Goal: Information Seeking & Learning: Learn about a topic

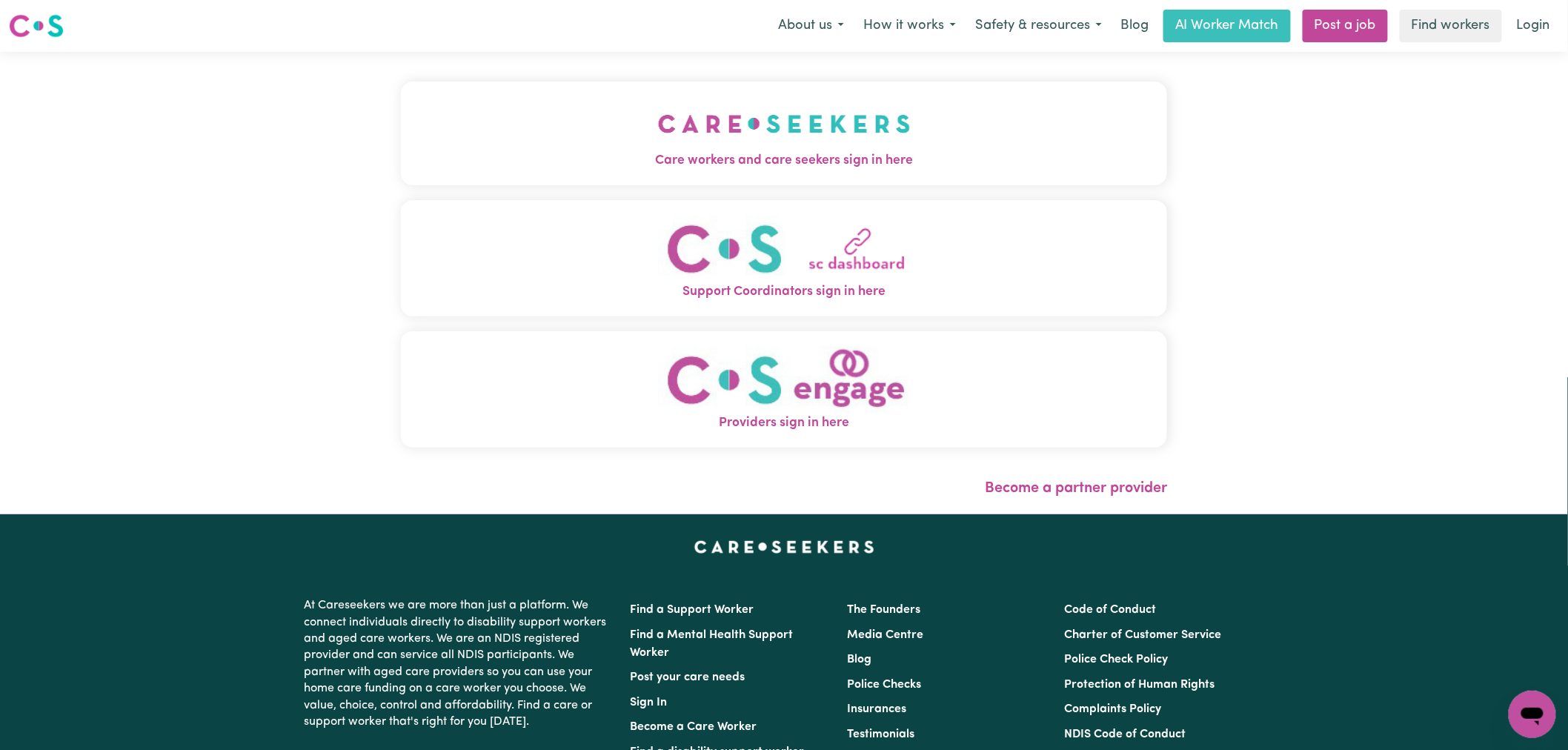
click at [658, 150] on img "Care workers and care seekers sign in here" at bounding box center [784, 123] width 253 height 54
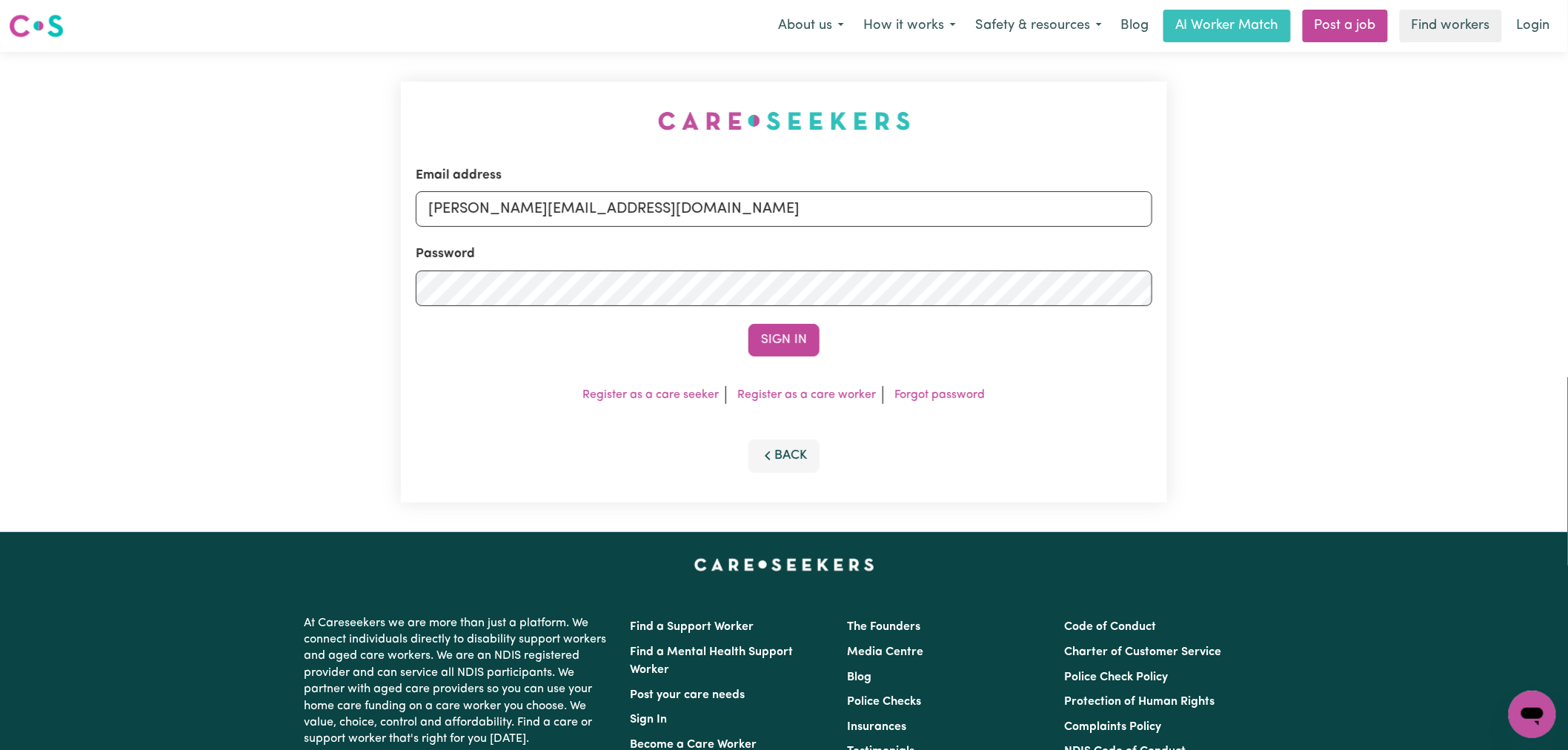
click at [687, 230] on form "Email address [PERSON_NAME][EMAIL_ADDRESS][DOMAIN_NAME] Password Sign In" at bounding box center [784, 261] width 737 height 190
click at [680, 210] on input "[PERSON_NAME][EMAIL_ADDRESS][DOMAIN_NAME]" at bounding box center [784, 209] width 737 height 36
drag, startPoint x: 732, startPoint y: 212, endPoint x: 505, endPoint y: 212, distance: 227.0
click at [505, 212] on input "[EMAIL_ADDRESS][DOMAIN_NAME]" at bounding box center [784, 209] width 737 height 36
type input "superuser~[PERSON_NAME][EMAIL_ADDRESS][PERSON_NAME][PERSON_NAME][DOMAIN_NAME]"
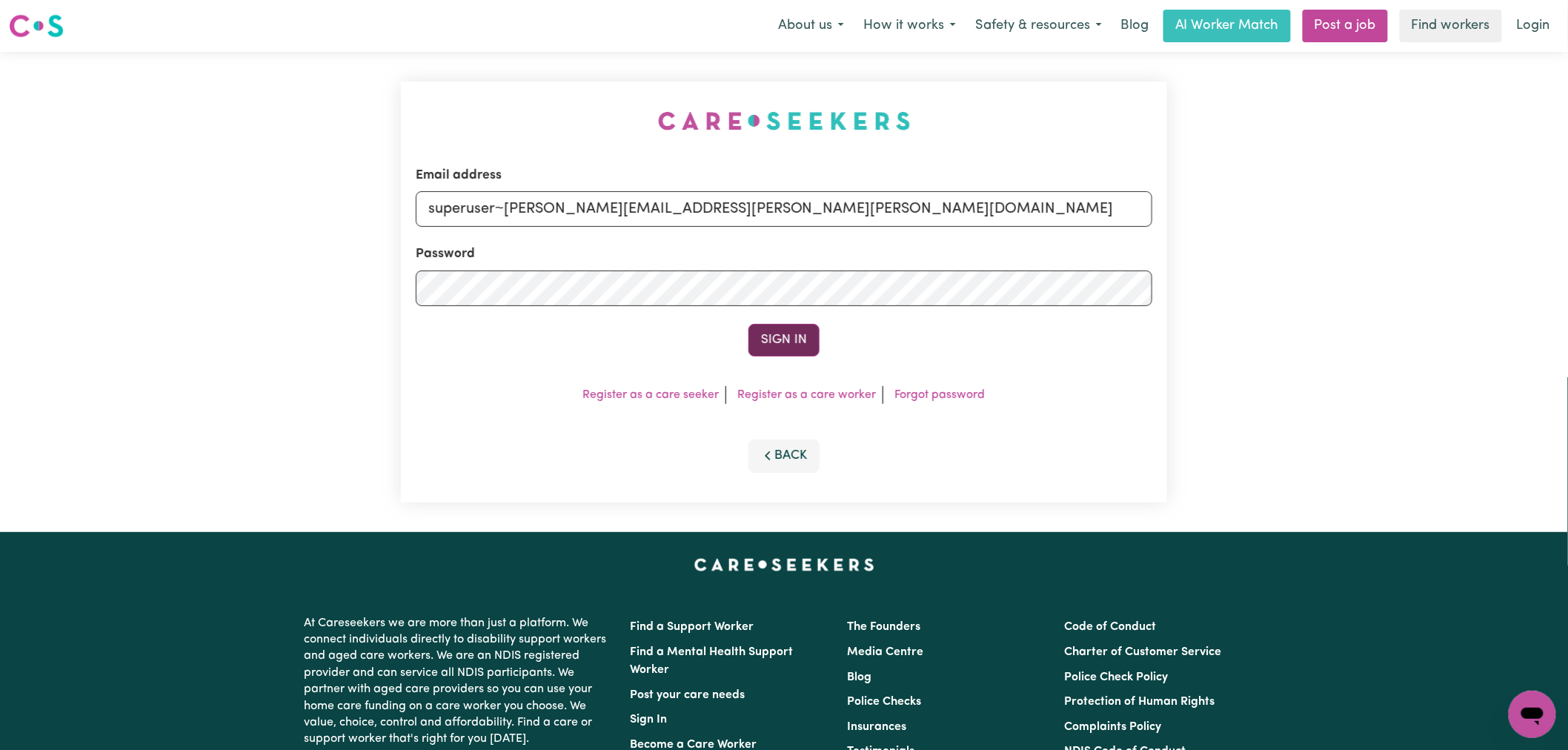
click at [791, 338] on button "Sign In" at bounding box center [784, 340] width 71 height 33
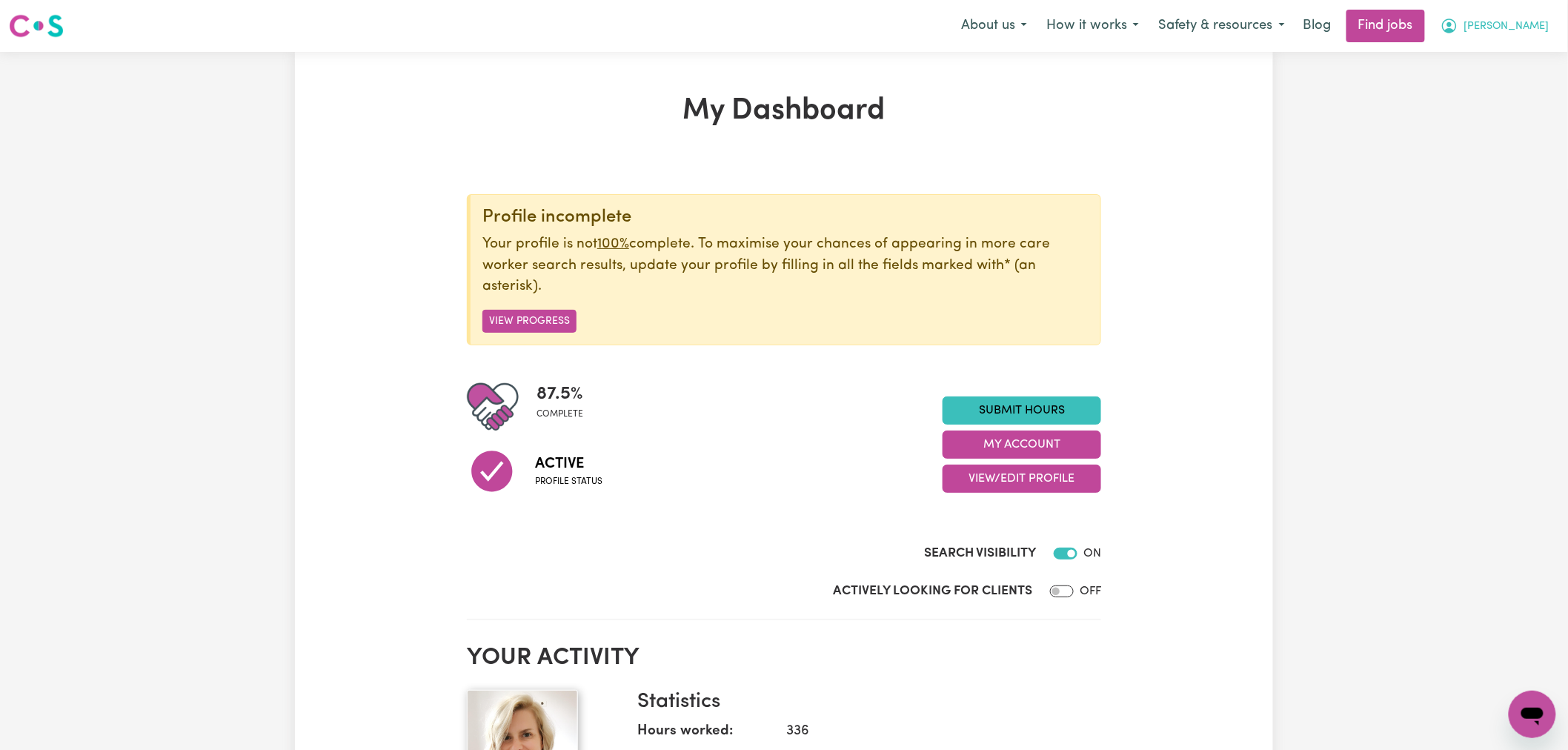
click at [1539, 28] on span "[PERSON_NAME]" at bounding box center [1506, 27] width 85 height 16
click at [1507, 67] on link "My Account" at bounding box center [1499, 58] width 117 height 29
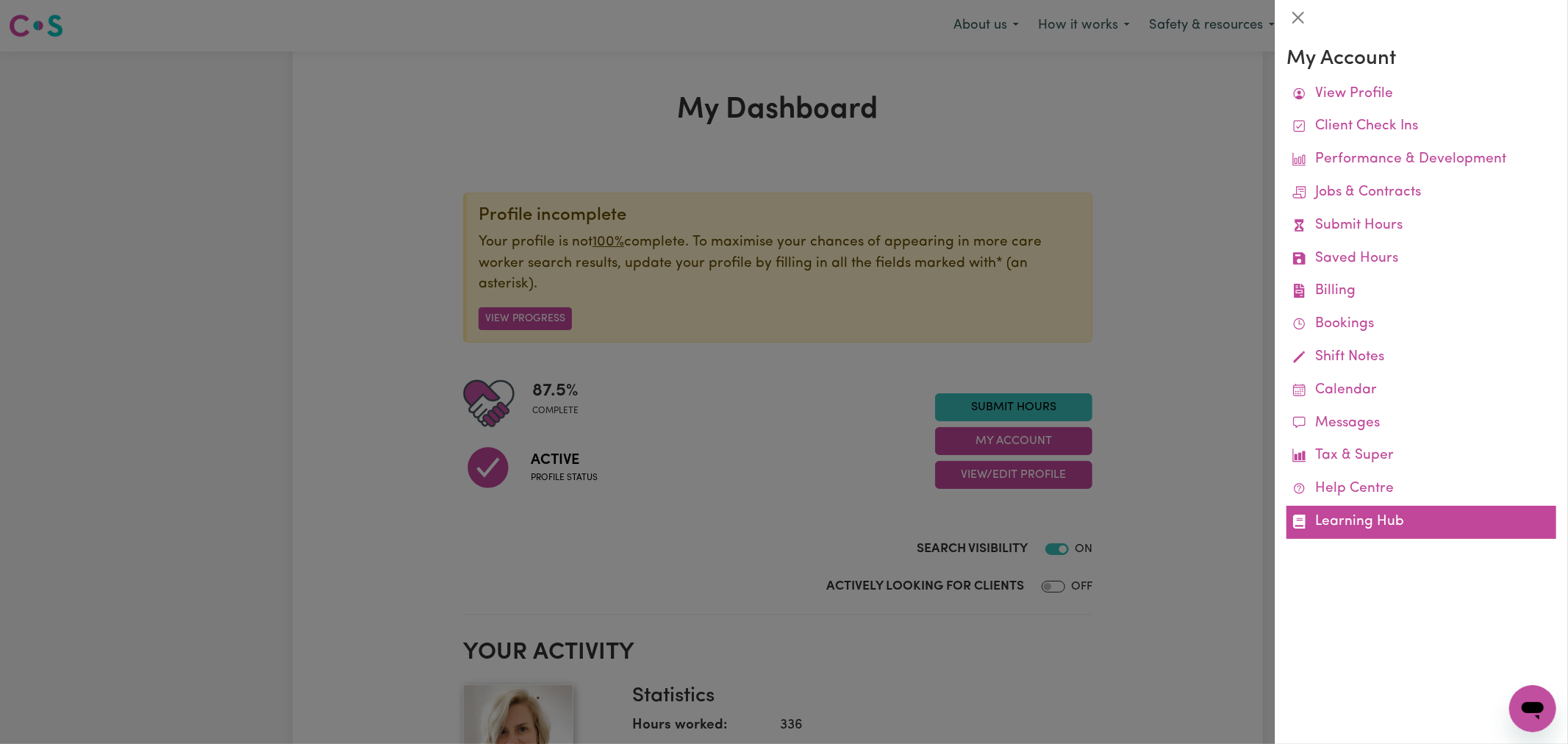
click at [1359, 530] on link "Learning Hub" at bounding box center [1421, 522] width 270 height 33
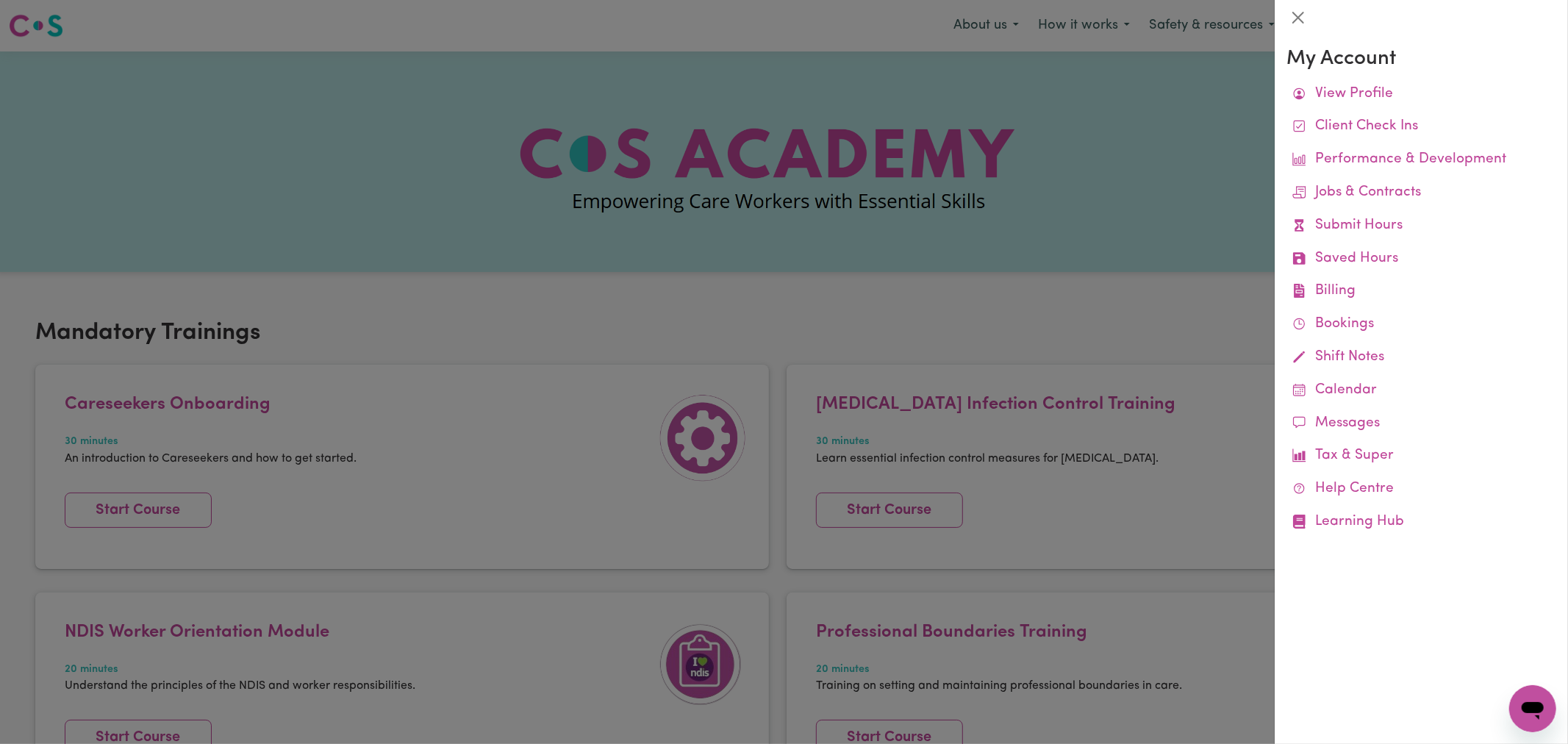
click at [759, 231] on div at bounding box center [784, 372] width 1568 height 744
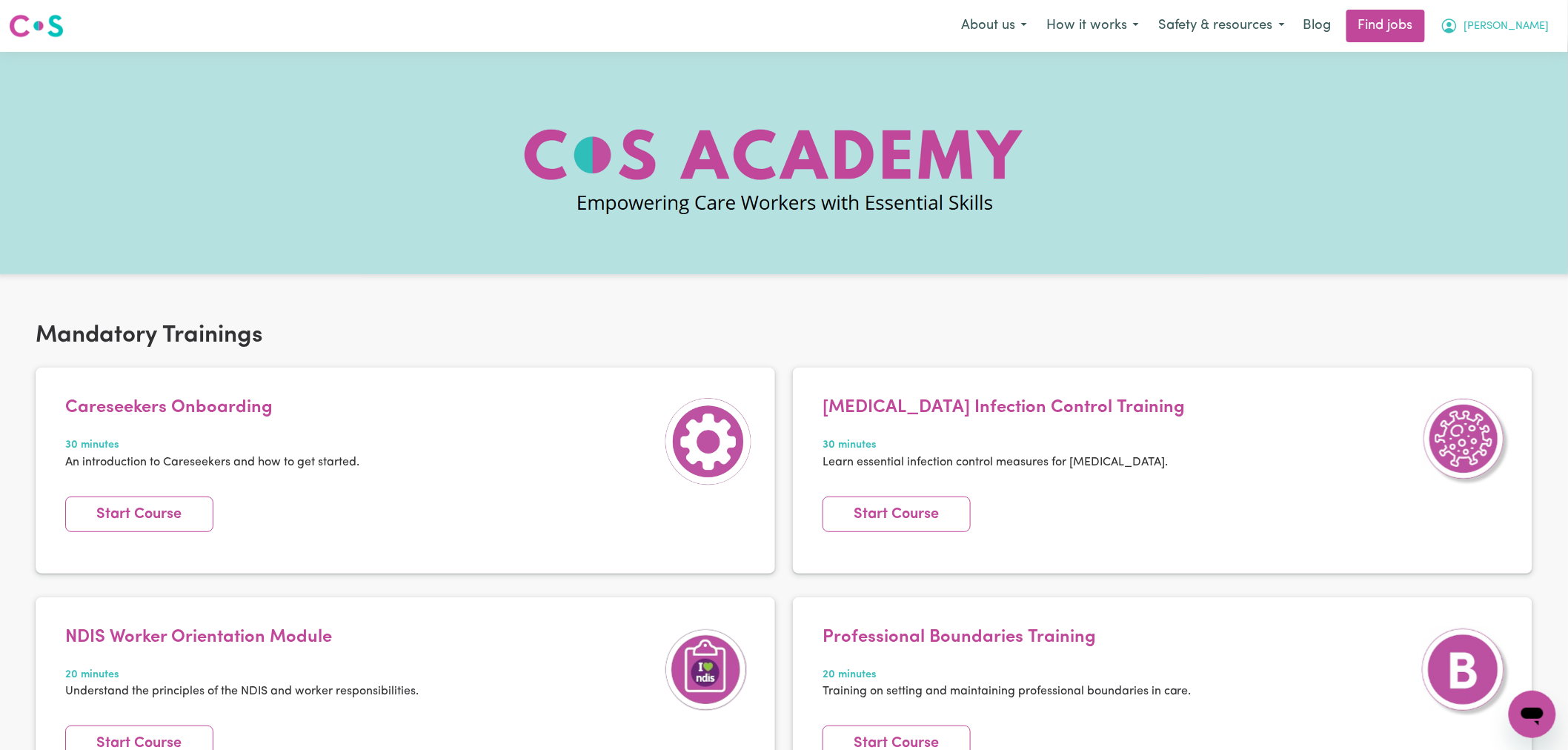
click at [1458, 29] on icon "My Account" at bounding box center [1449, 26] width 18 height 18
click at [1505, 107] on link "Logout" at bounding box center [1499, 113] width 117 height 29
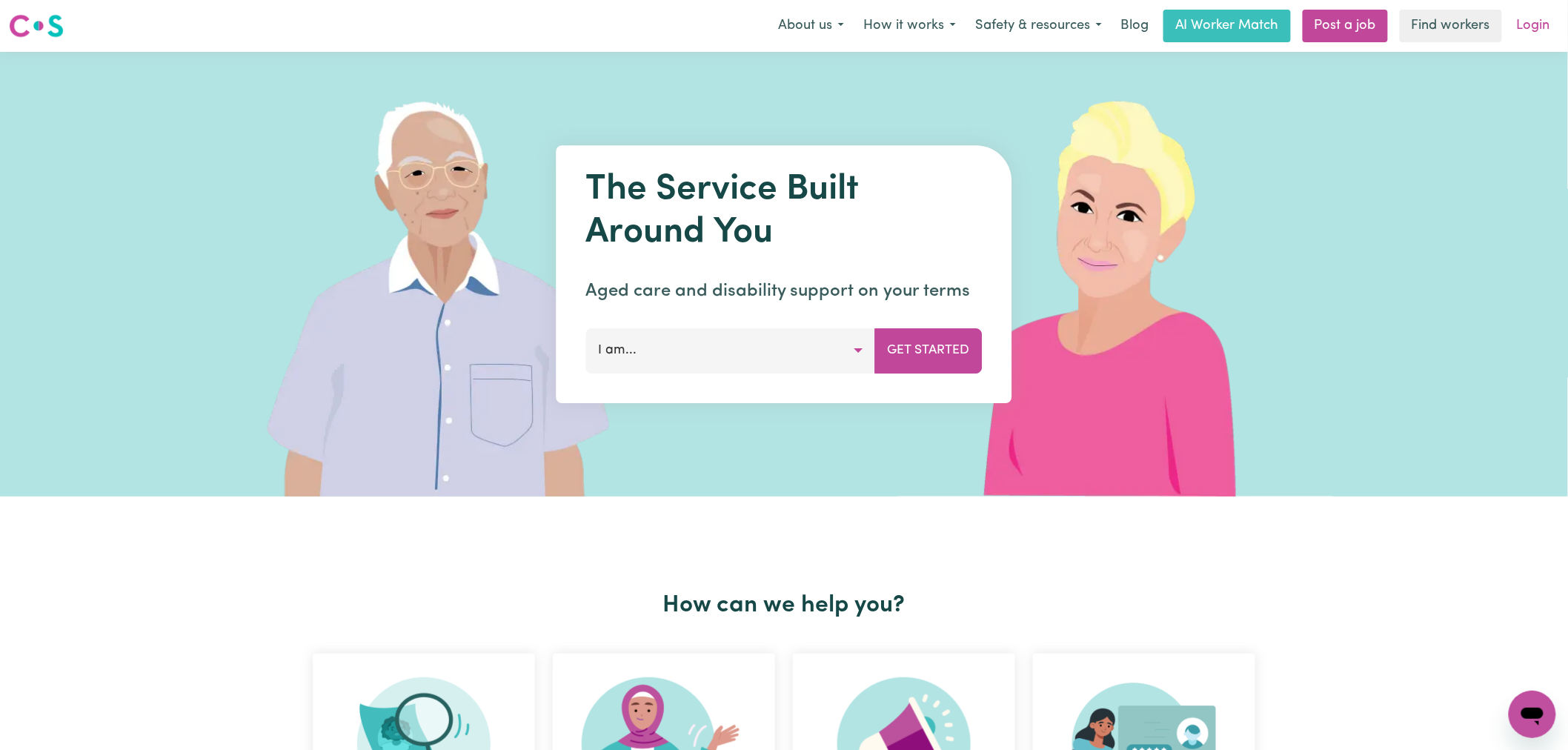
click at [1535, 30] on link "Login" at bounding box center [1533, 26] width 51 height 33
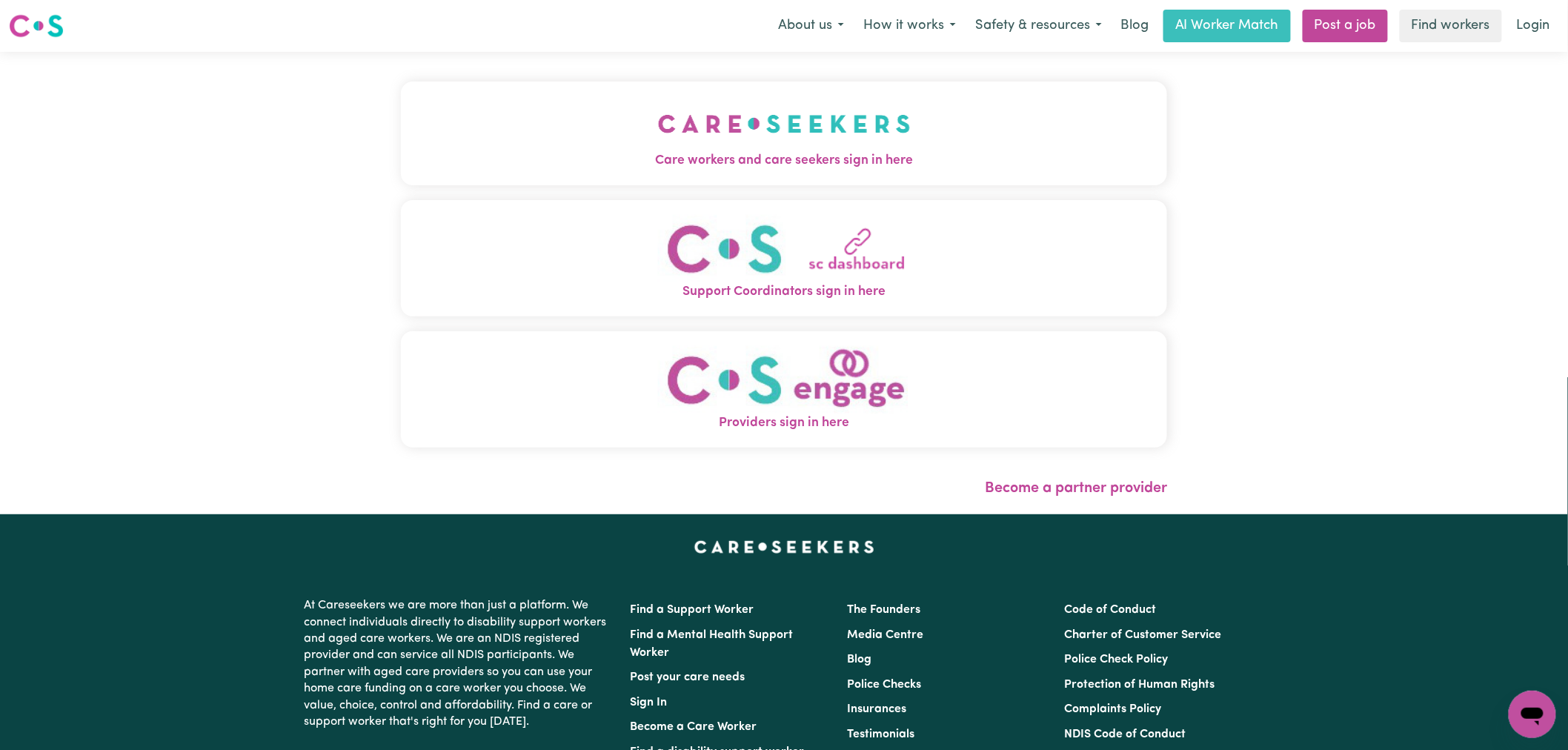
click at [692, 134] on button "Care workers and care seekers sign in here" at bounding box center [784, 133] width 766 height 104
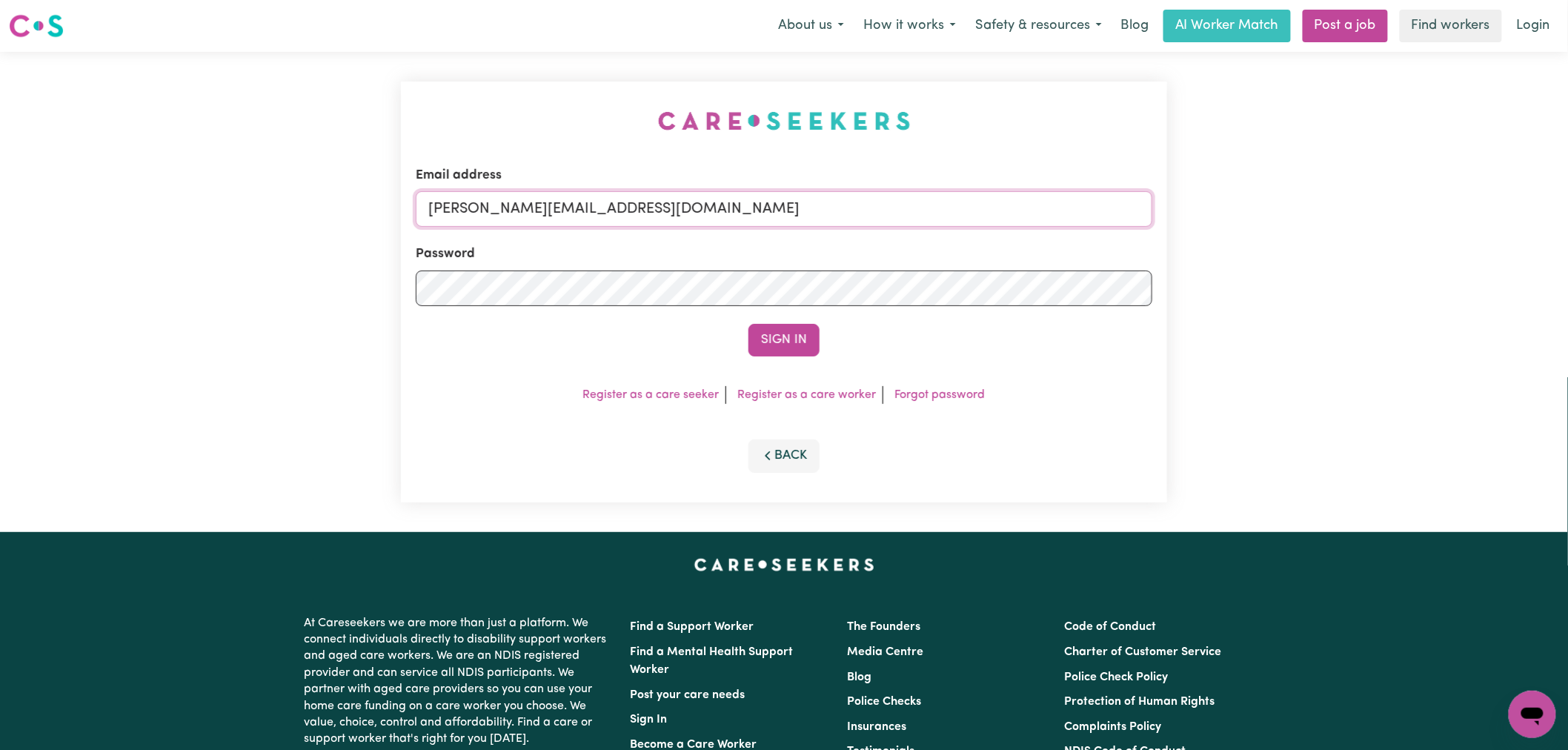
click at [694, 218] on input "[PERSON_NAME][EMAIL_ADDRESS][DOMAIN_NAME]" at bounding box center [784, 209] width 737 height 36
click at [787, 198] on input "[EMAIL_ADDRESS][DOMAIN_NAME]" at bounding box center [784, 209] width 737 height 36
drag, startPoint x: 780, startPoint y: 204, endPoint x: 507, endPoint y: 206, distance: 273.0
click at [507, 206] on input "[EMAIL_ADDRESS][DOMAIN_NAME]" at bounding box center [784, 209] width 737 height 36
type input "[EMAIL_ADDRESS][DOMAIN_NAME]"
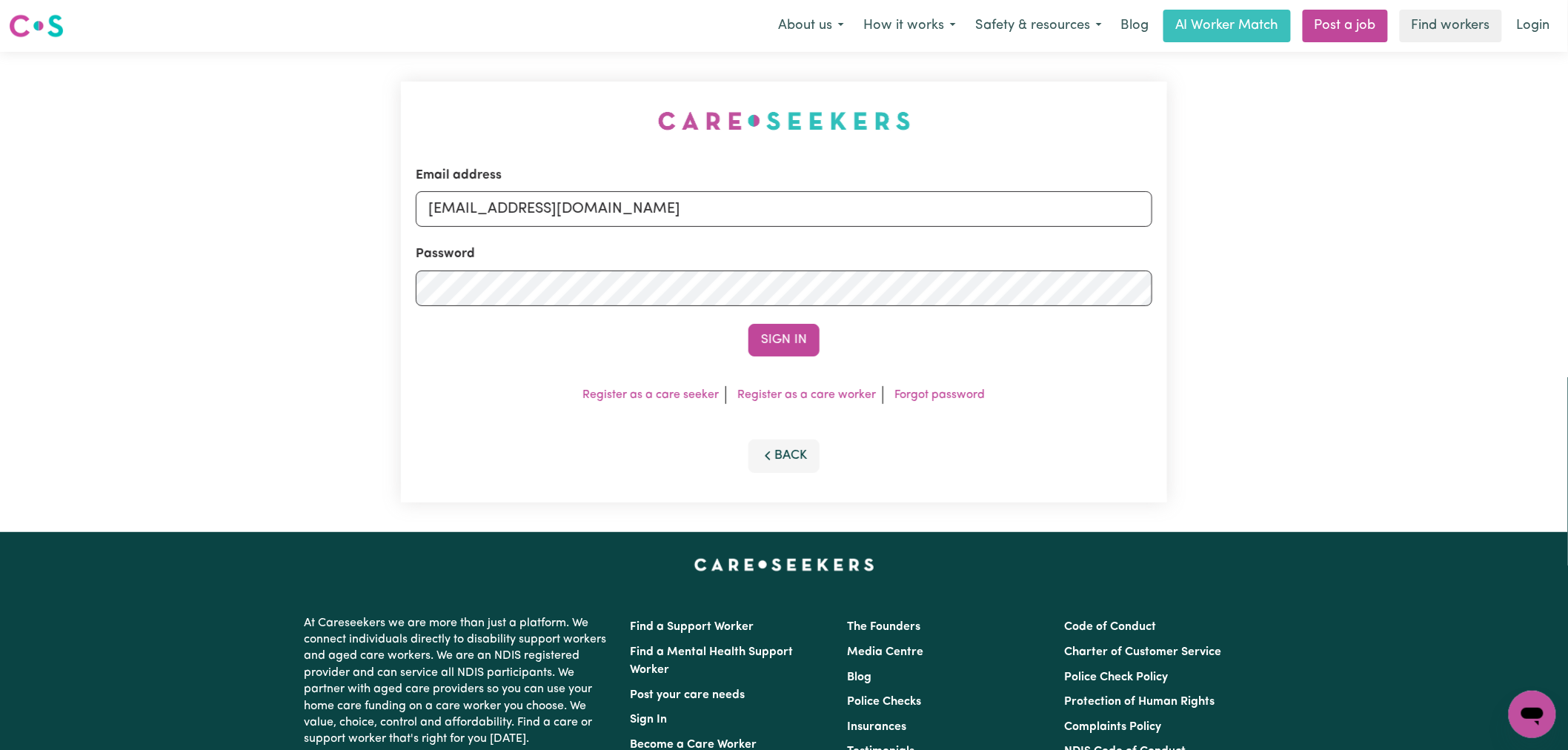
click at [748, 324] on button "Sign In" at bounding box center [784, 340] width 71 height 33
